Goal: Task Accomplishment & Management: Manage account settings

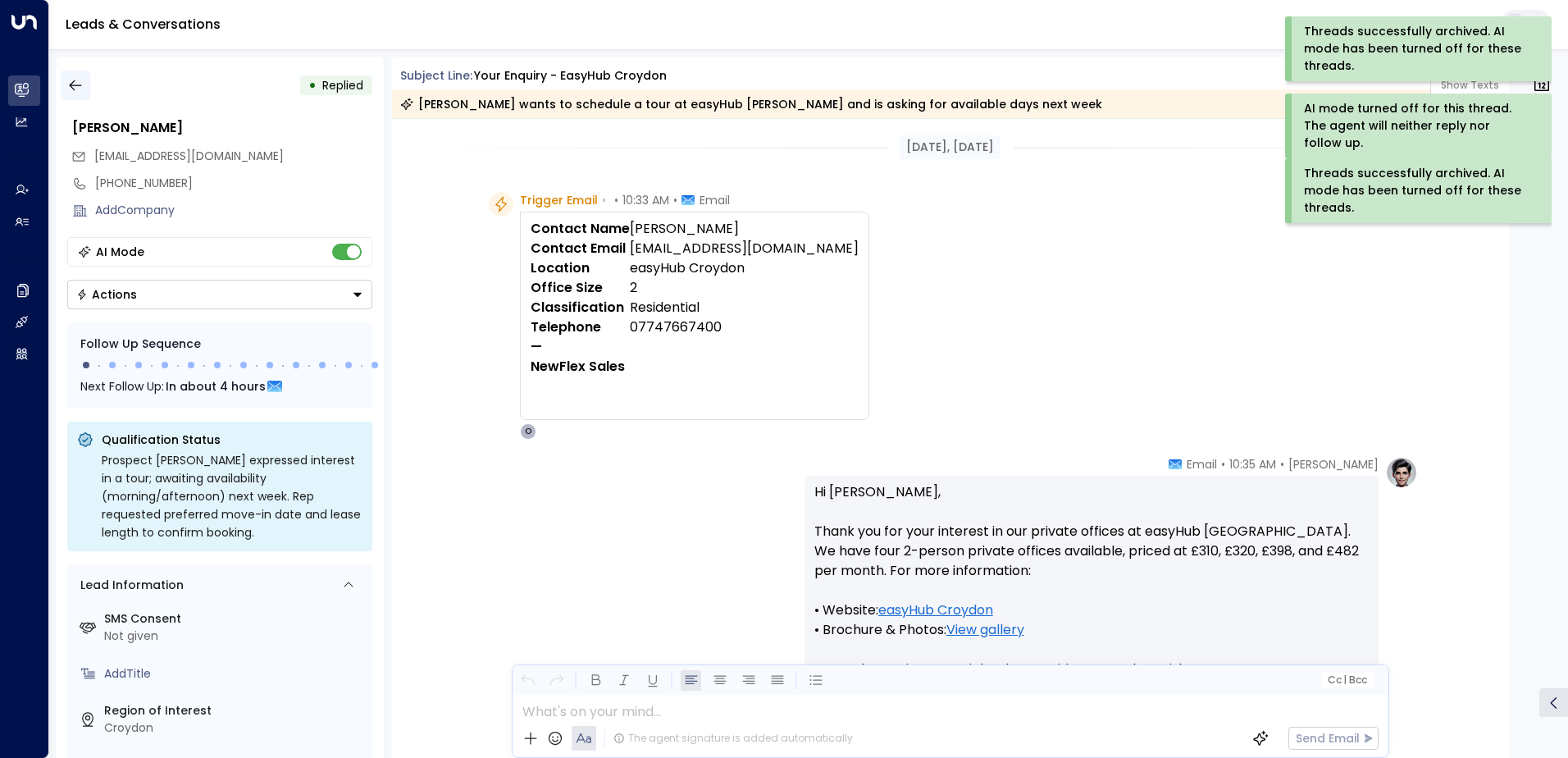
click at [75, 85] on icon "button" at bounding box center [75, 85] width 17 height 17
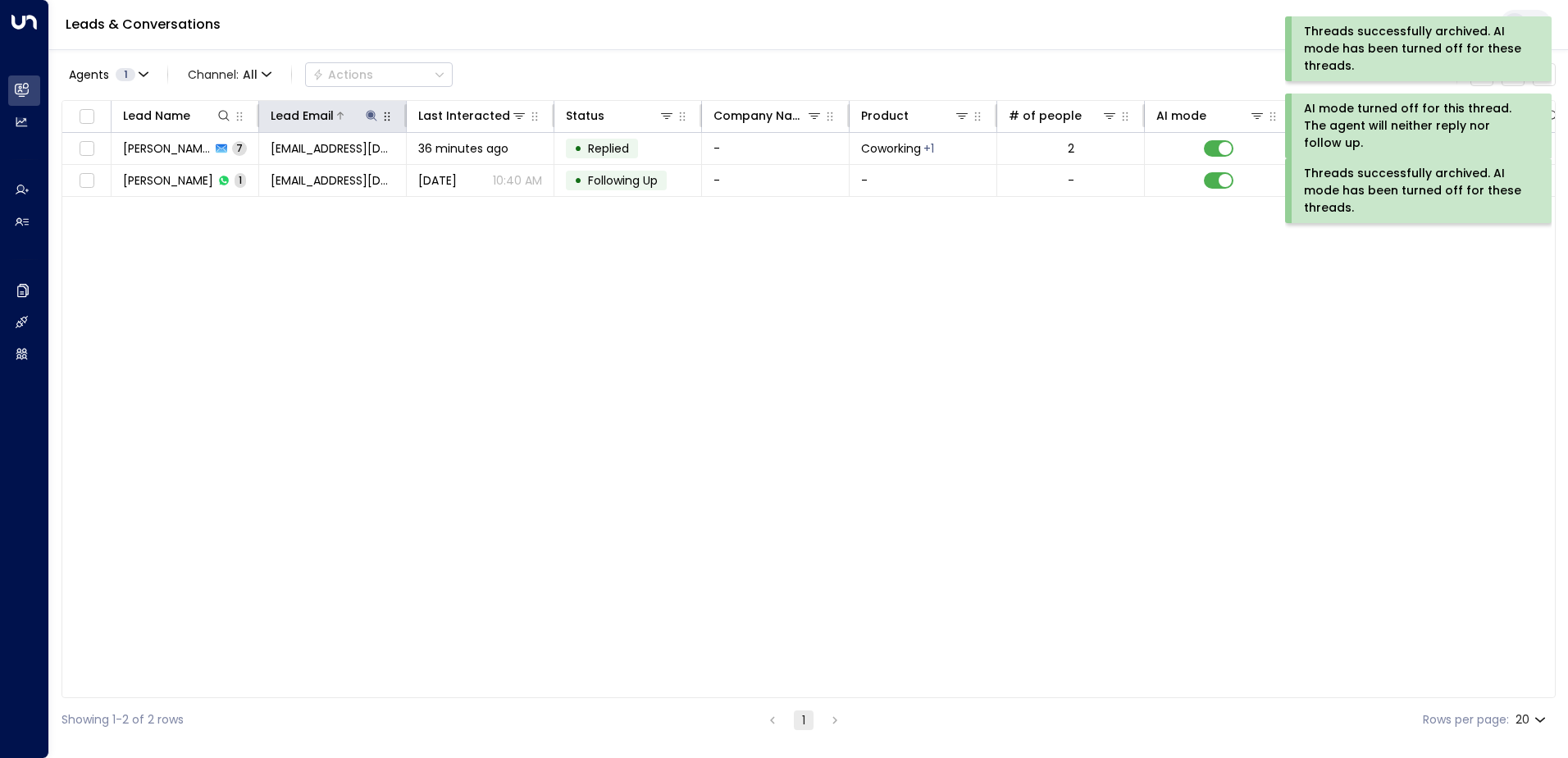
click at [367, 112] on icon at bounding box center [371, 116] width 13 height 13
click at [477, 176] on icon "button" at bounding box center [474, 175] width 11 height 11
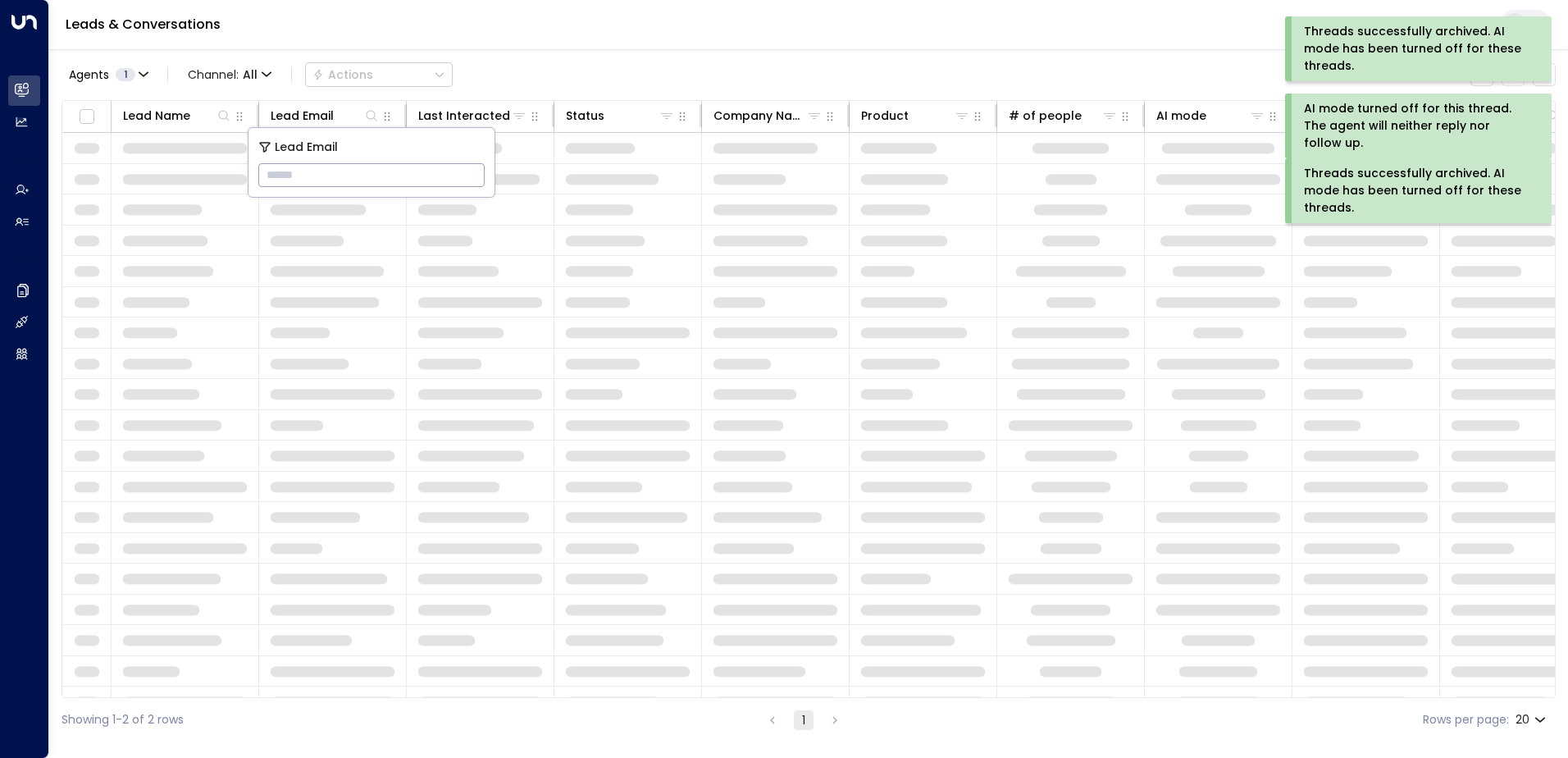
type input "**********"
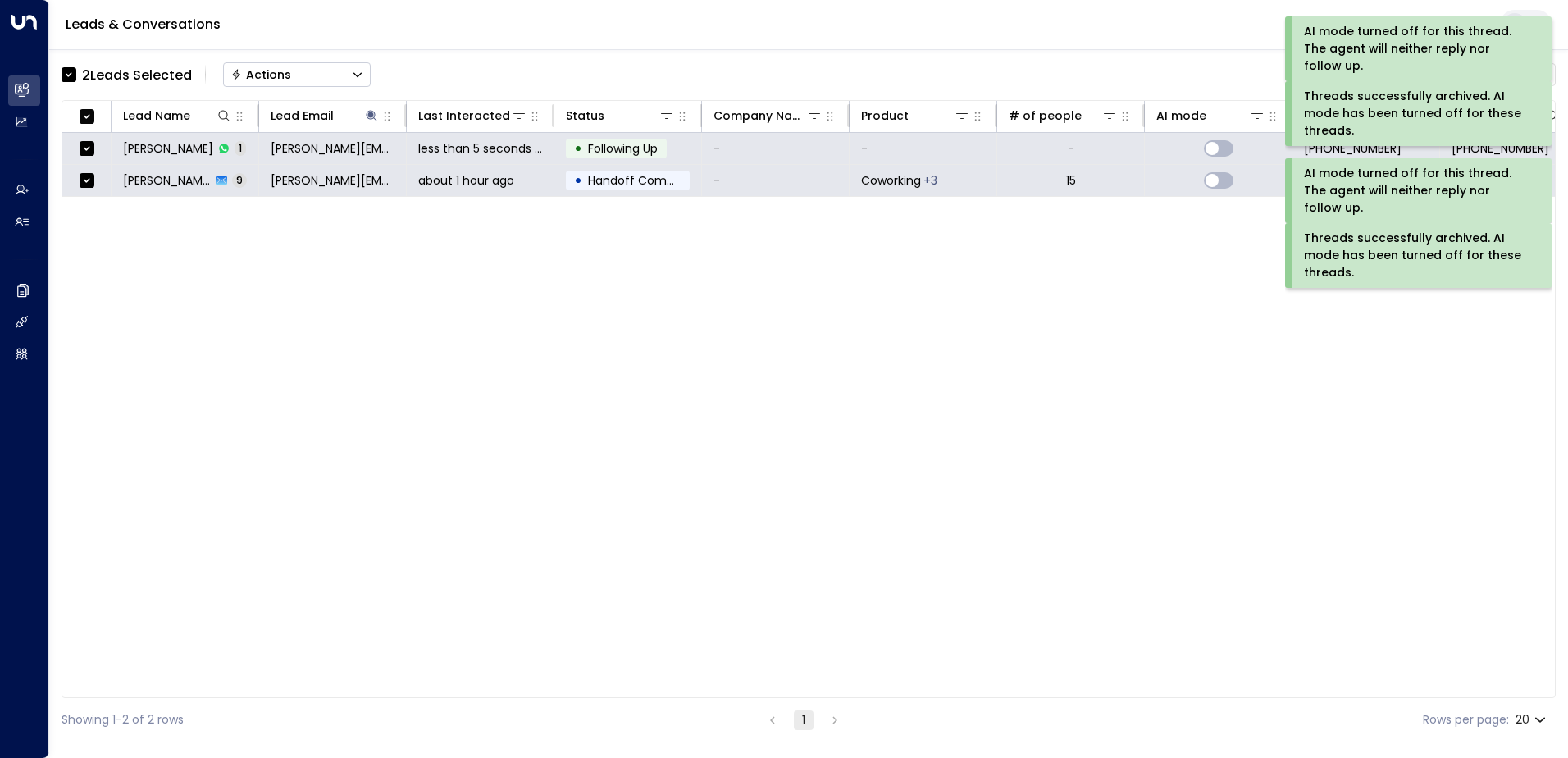
click at [266, 65] on button "Actions" at bounding box center [297, 75] width 148 height 25
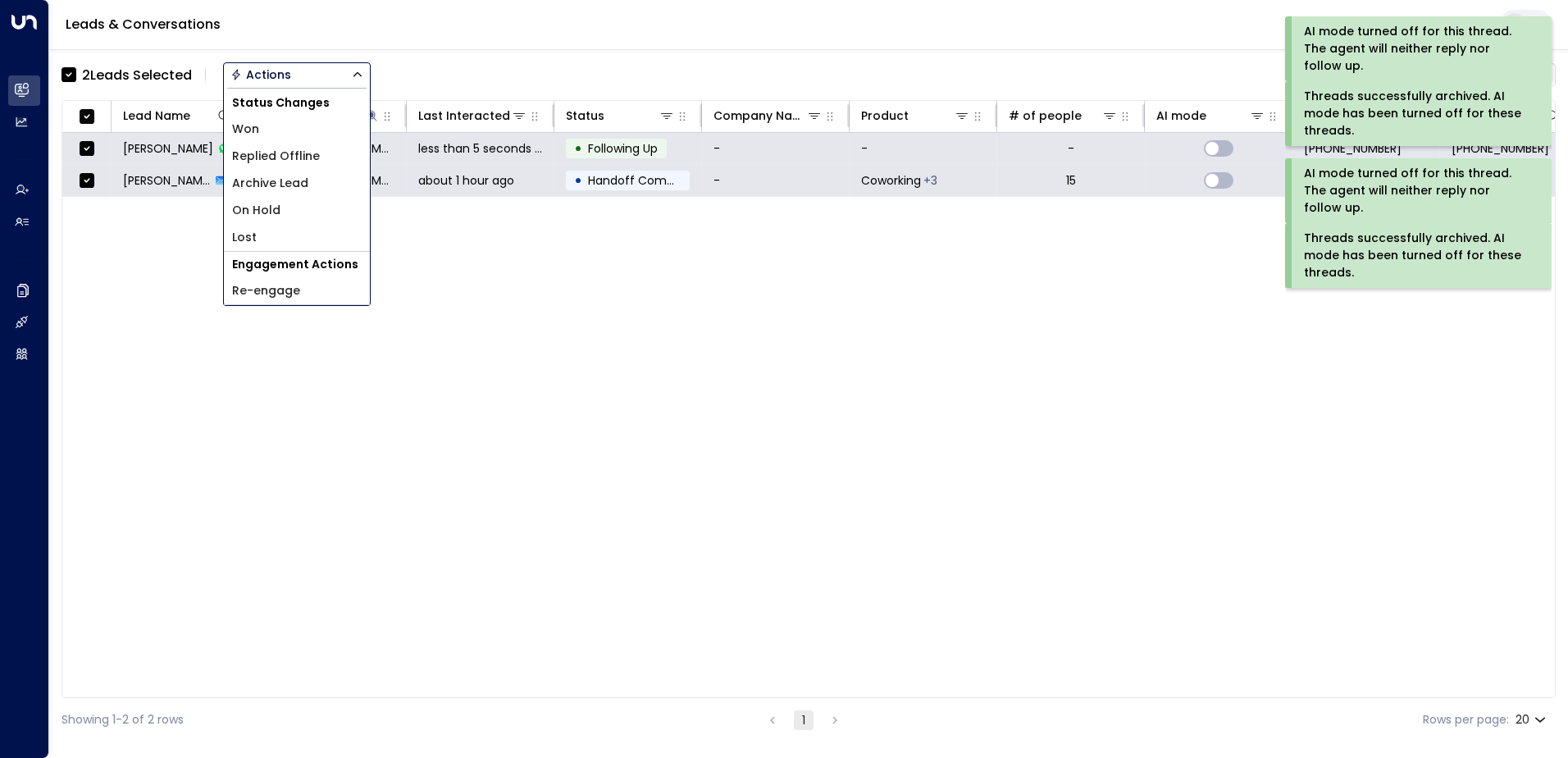
click at [285, 185] on span "Archive Lead" at bounding box center [270, 183] width 76 height 17
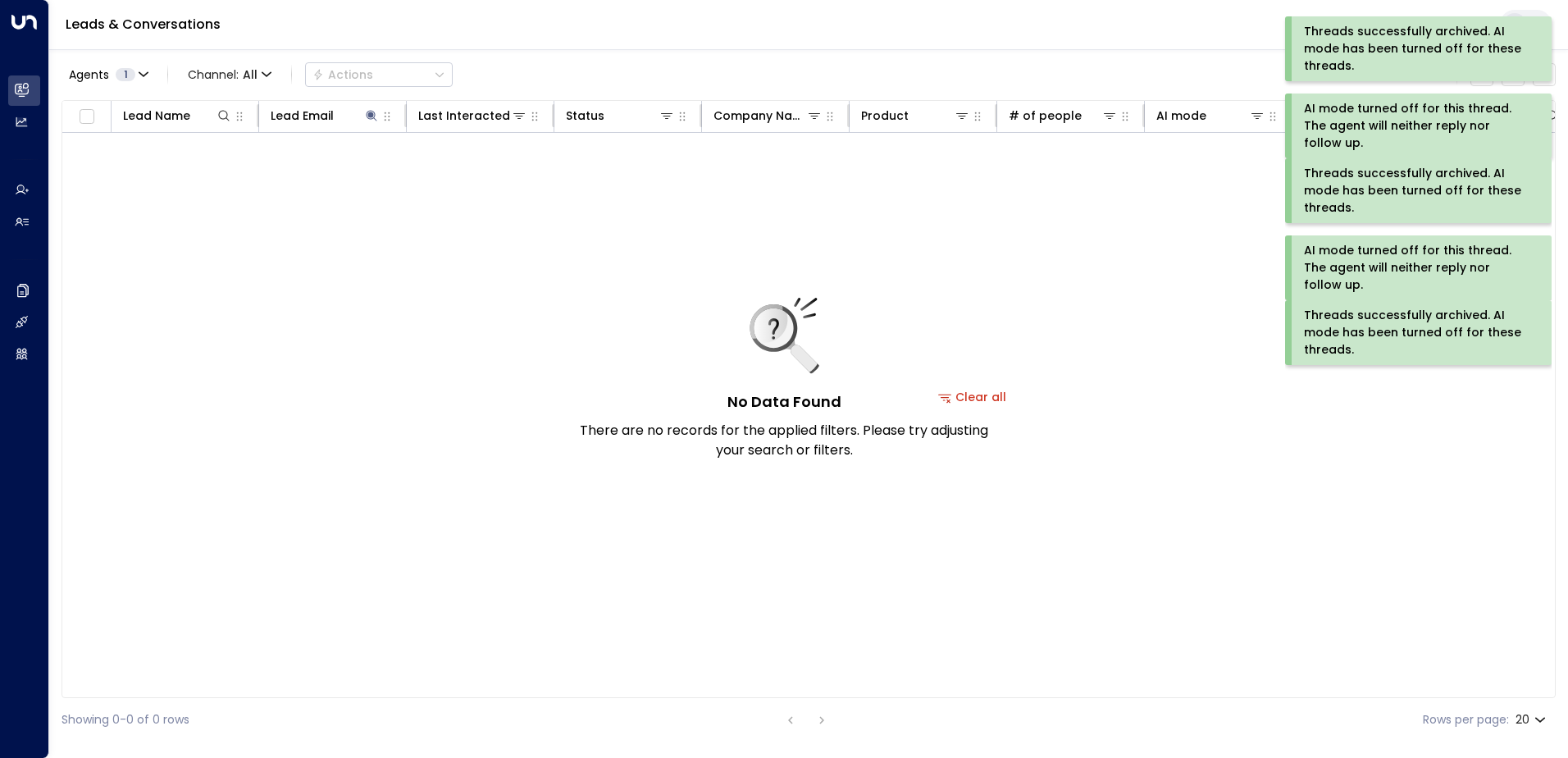
click at [1342, 328] on div "Threads successfully archived. AI mode has been turned off for these threads." at bounding box center [1417, 333] width 226 height 51
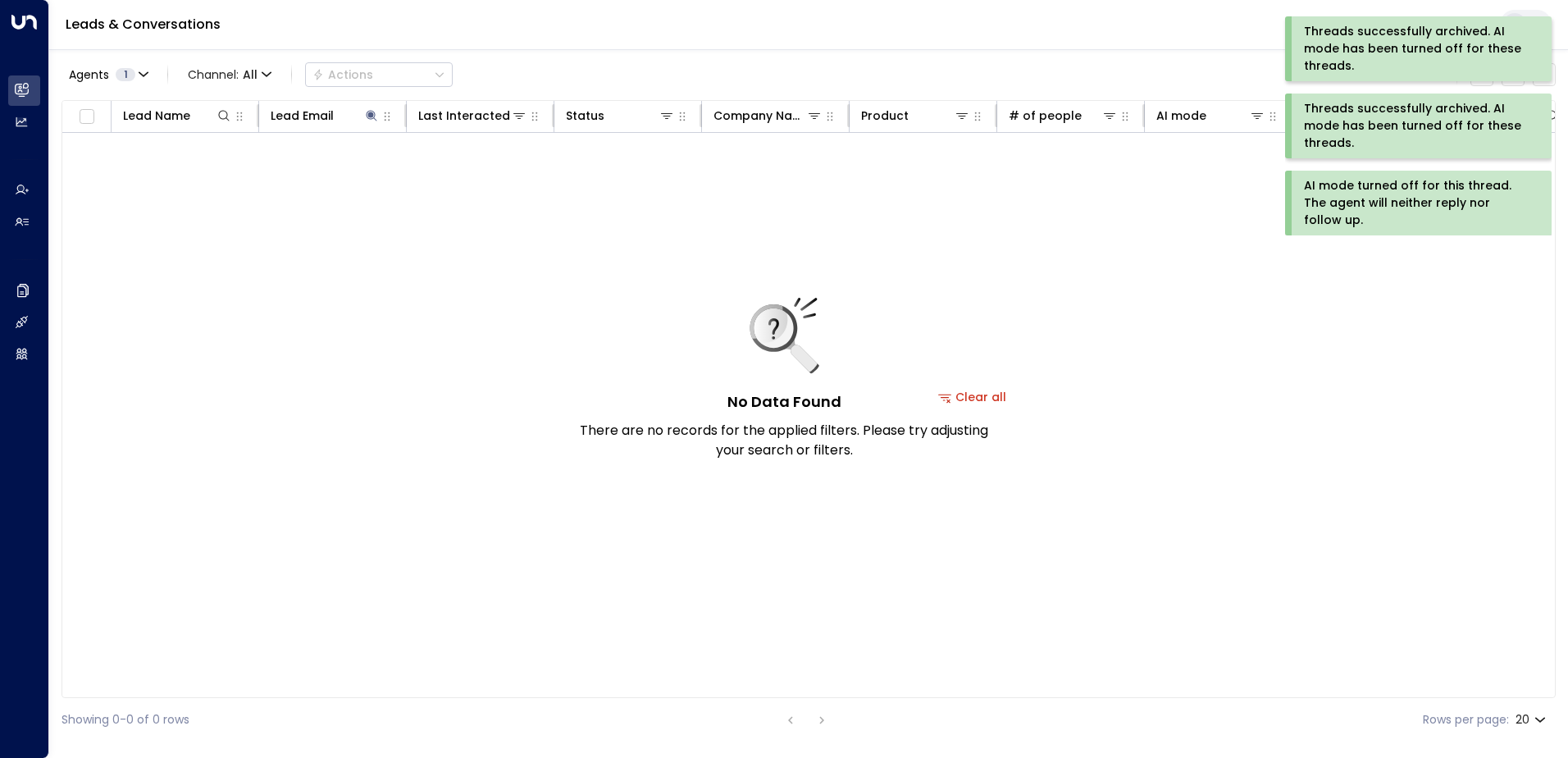
click at [1337, 229] on div "AI mode turned off for this thread. The agent will neither reply nor follow up." at bounding box center [1417, 203] width 226 height 51
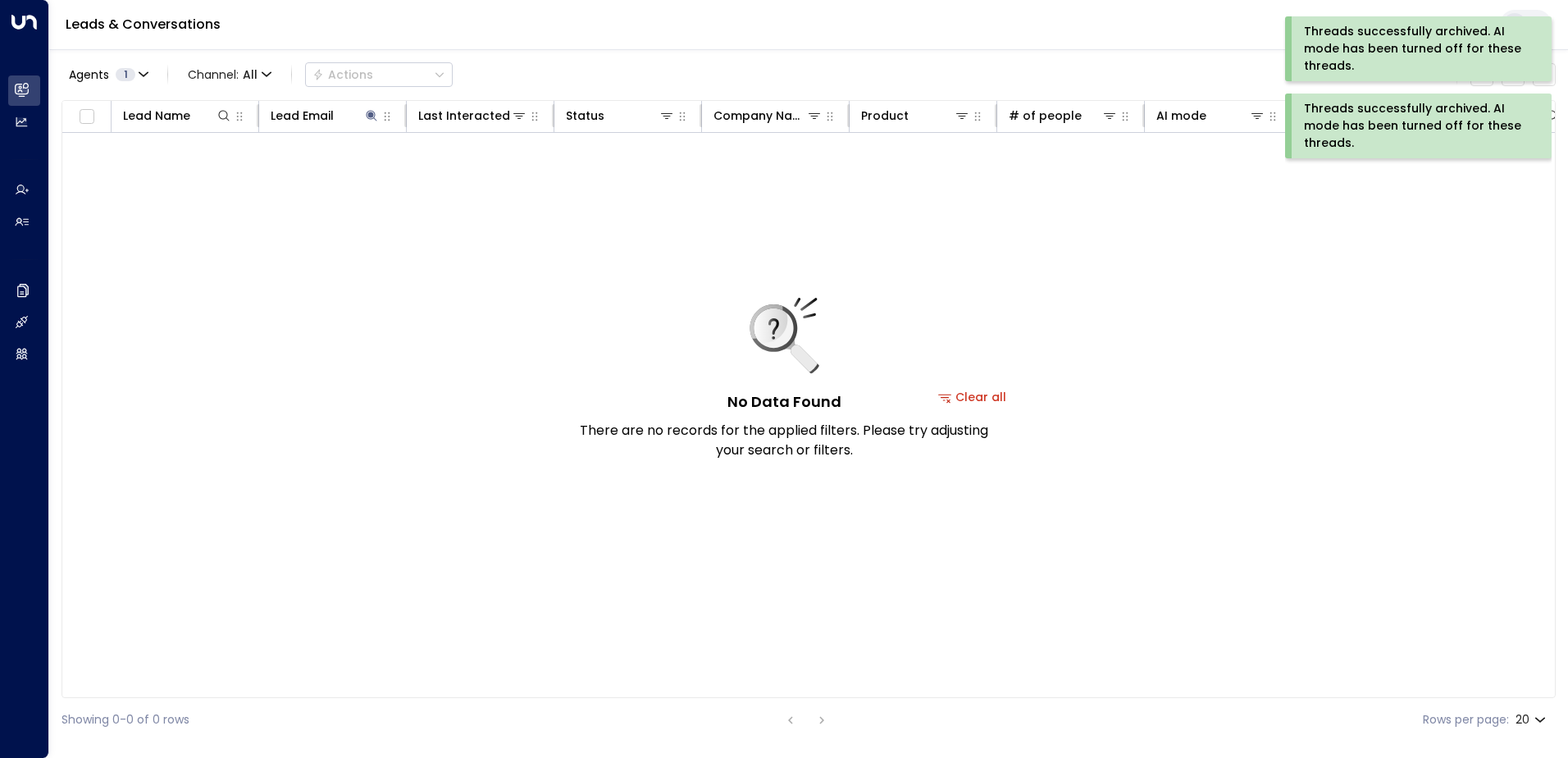
click at [1352, 130] on div "Threads successfully archived. AI mode has been turned off for these threads." at bounding box center [1417, 126] width 226 height 51
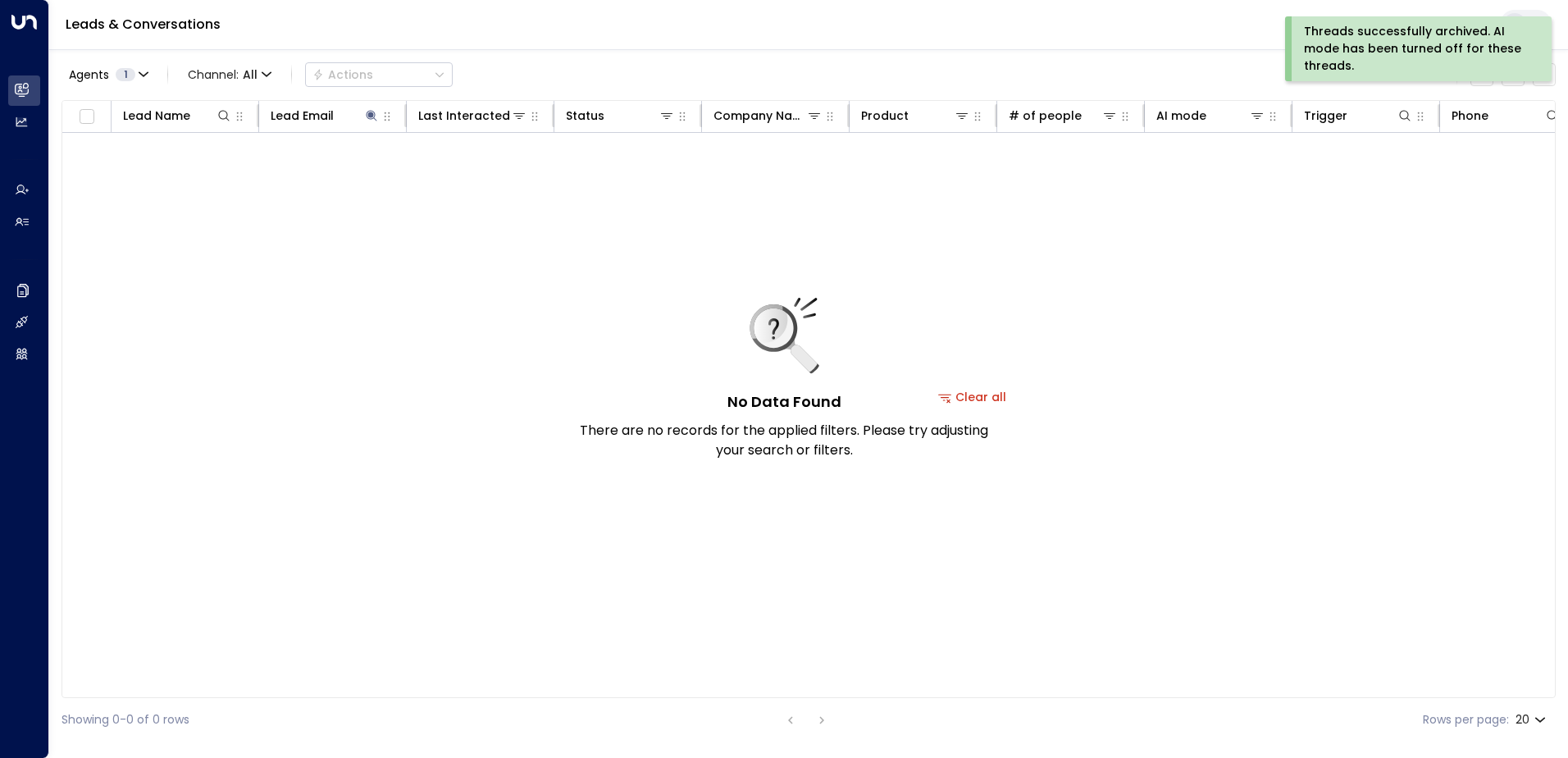
click at [1353, 59] on div "Threads successfully archived. AI mode has been turned off for these threads." at bounding box center [1417, 49] width 226 height 51
